Goal: Find specific fact: Find contact information

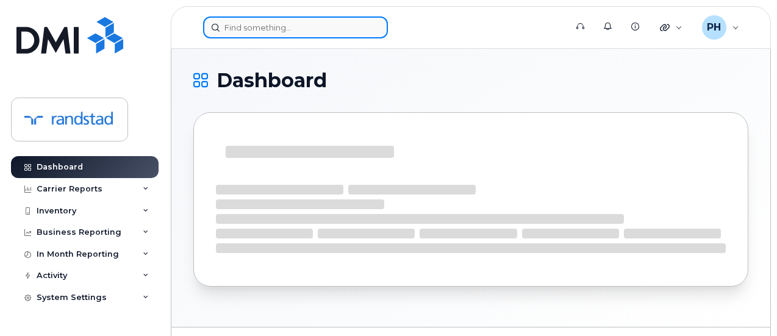
click at [332, 31] on input at bounding box center [295, 27] width 185 height 22
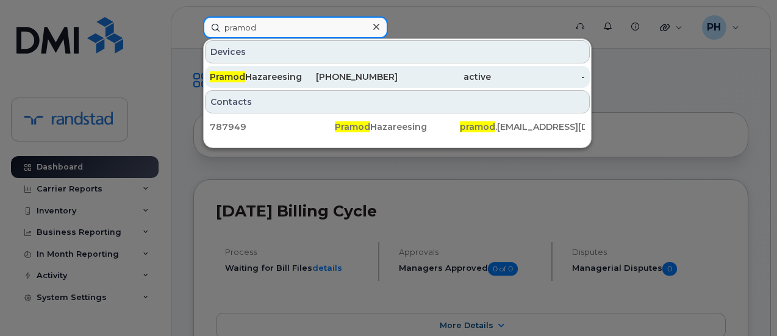
type input "pramod"
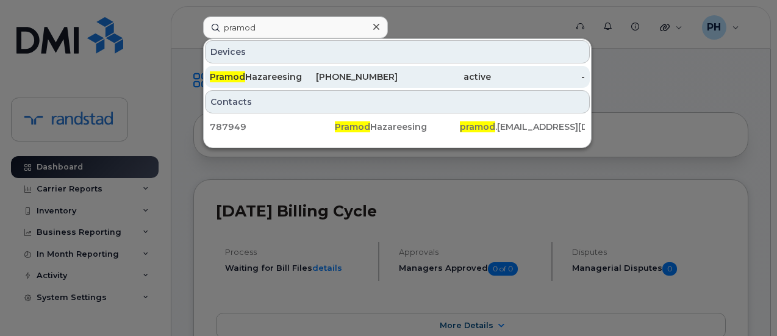
click at [354, 73] on div "437-326-5313" at bounding box center [351, 77] width 94 height 12
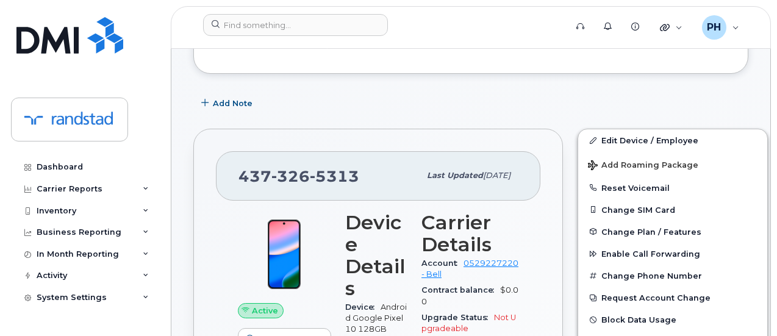
scroll to position [183, 0]
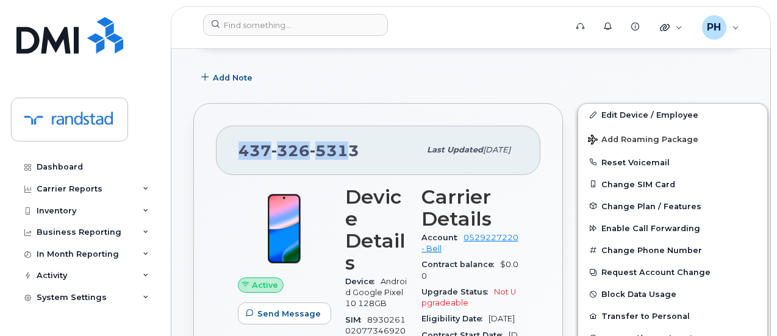
drag, startPoint x: 348, startPoint y: 141, endPoint x: 233, endPoint y: 140, distance: 114.6
click at [233, 140] on div "[PHONE_NUMBER] Last updated [DATE]" at bounding box center [378, 150] width 324 height 49
click at [355, 138] on div "[PHONE_NUMBER]" at bounding box center [328, 150] width 181 height 26
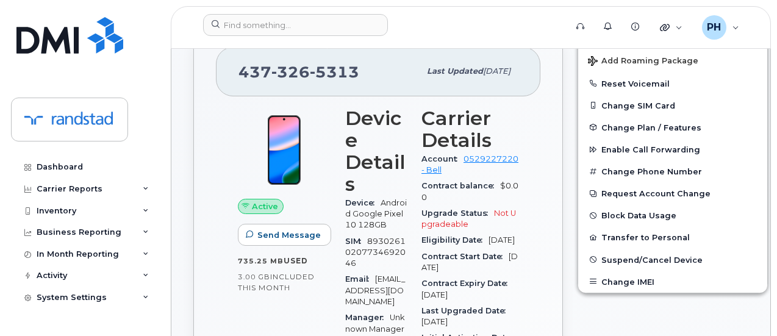
scroll to position [244, 0]
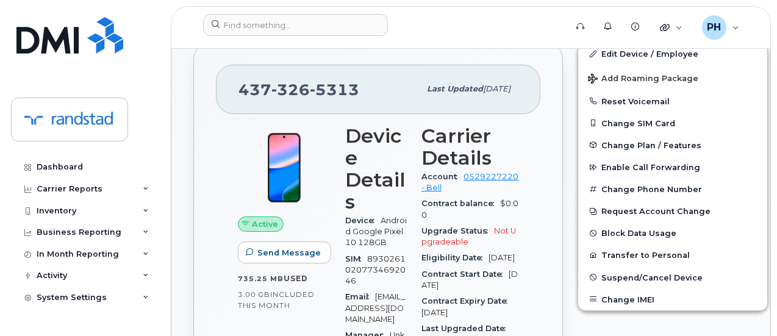
click at [258, 91] on span "[PHONE_NUMBER]" at bounding box center [298, 89] width 121 height 18
click at [394, 74] on div "[PHONE_NUMBER] Last updated [DATE]" at bounding box center [378, 89] width 324 height 49
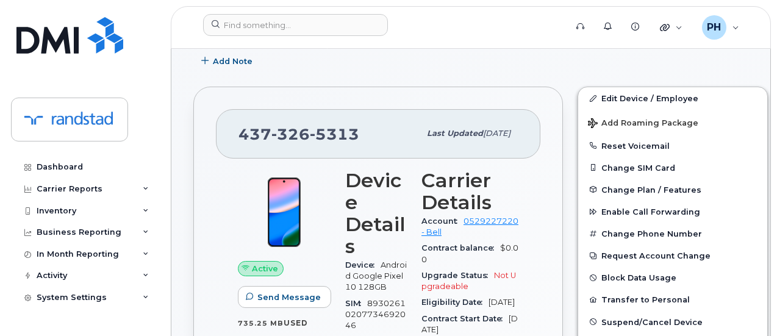
scroll to position [183, 0]
